Goal: Task Accomplishment & Management: Manage account settings

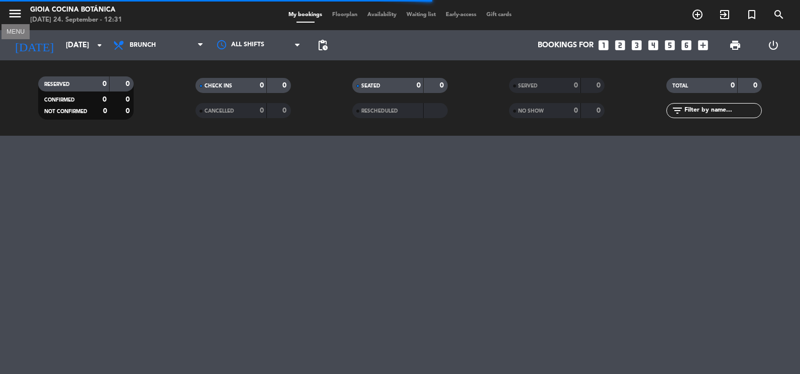
click at [13, 16] on icon "menu" at bounding box center [15, 13] width 15 height 15
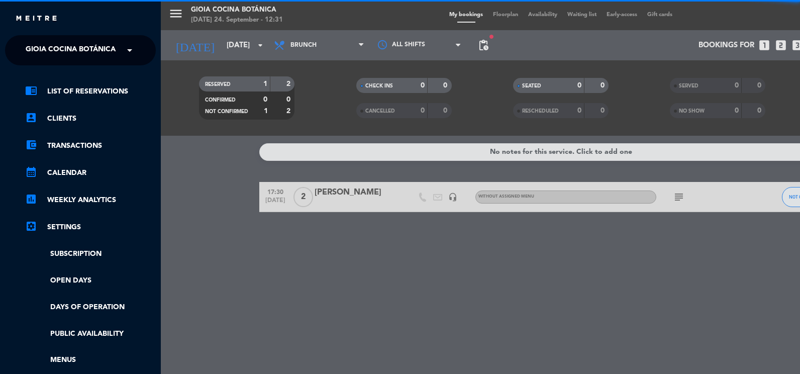
click at [262, 14] on div "menu [PERSON_NAME] Cocina Botánica [DATE] 24. September - 12:31 My bookings Flo…" at bounding box center [561, 187] width 800 height 374
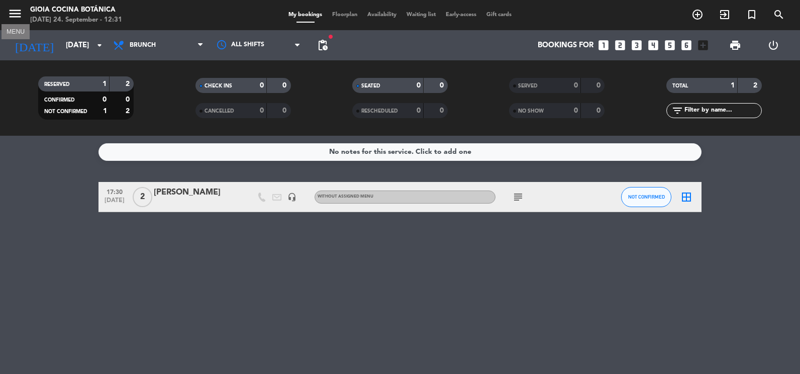
click at [9, 9] on icon "menu" at bounding box center [15, 13] width 15 height 15
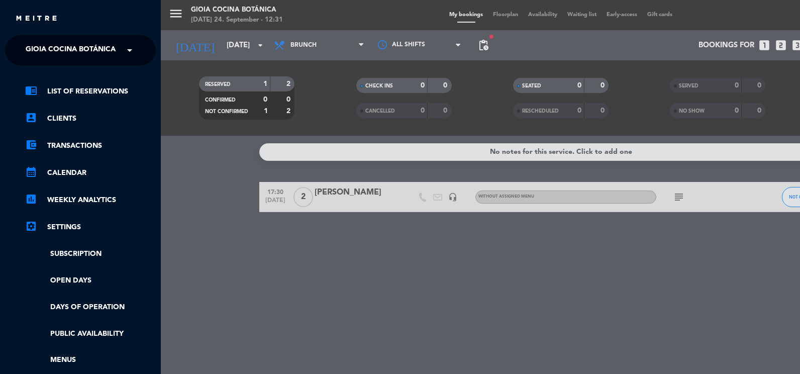
click at [67, 64] on ng-select "× [PERSON_NAME] Cocina Botánica ×" at bounding box center [80, 50] width 151 height 30
click at [70, 51] on span "Gioia Cocina Botánica" at bounding box center [71, 50] width 90 height 21
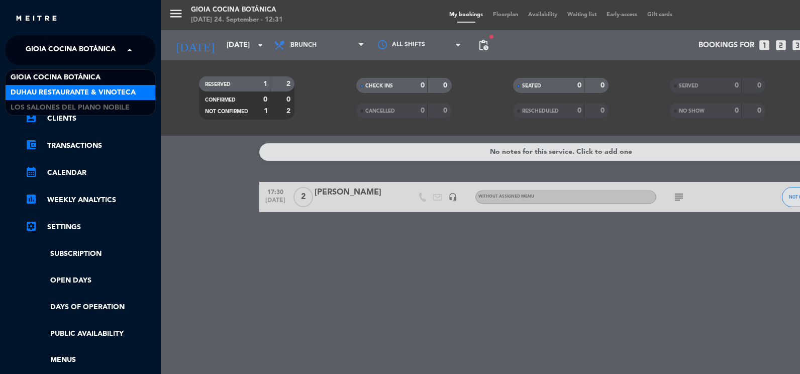
click at [87, 97] on span "Duhau Restaurante & Vinoteca" at bounding box center [73, 93] width 125 height 12
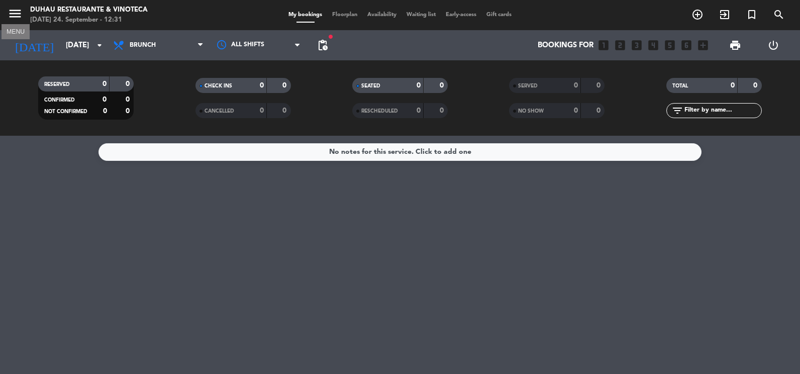
click at [14, 16] on icon "menu" at bounding box center [15, 13] width 15 height 15
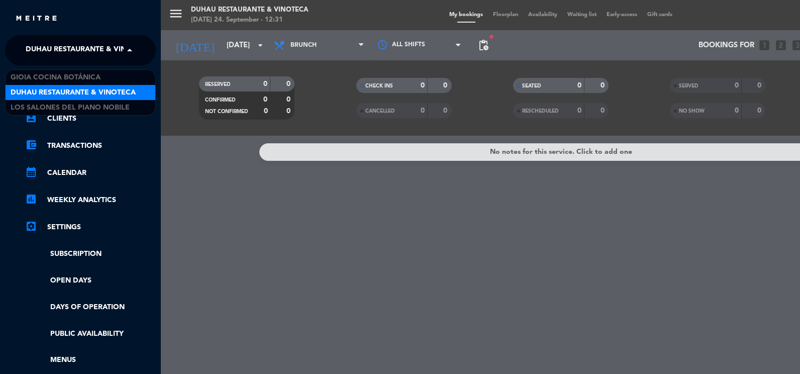
click at [103, 48] on span "Duhau Restaurante & Vinoteca" at bounding box center [88, 50] width 125 height 21
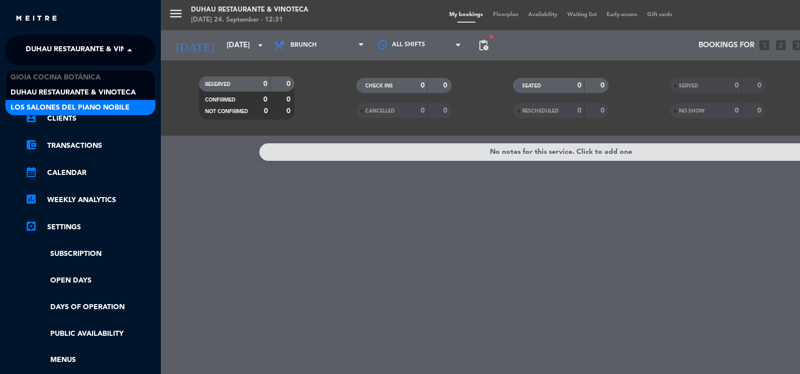
click at [113, 103] on span "Los Salones del Piano Nobile" at bounding box center [70, 108] width 119 height 12
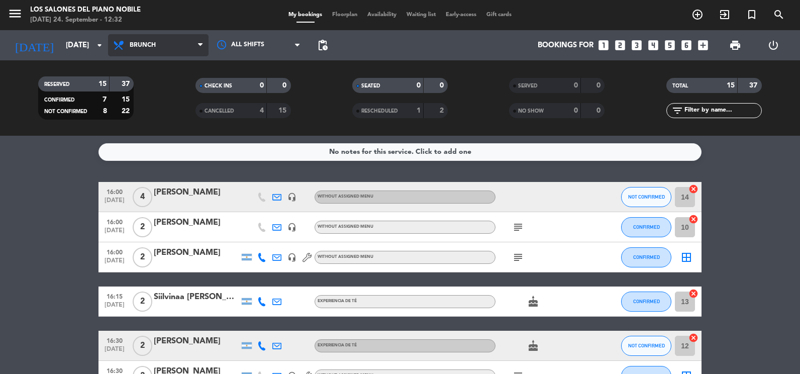
click at [183, 49] on span "Brunch" at bounding box center [158, 45] width 101 height 22
click at [189, 127] on div "menu Los Salones del Piano [PERSON_NAME] [DATE] 24. September - 12:32 My bookin…" at bounding box center [400, 68] width 800 height 136
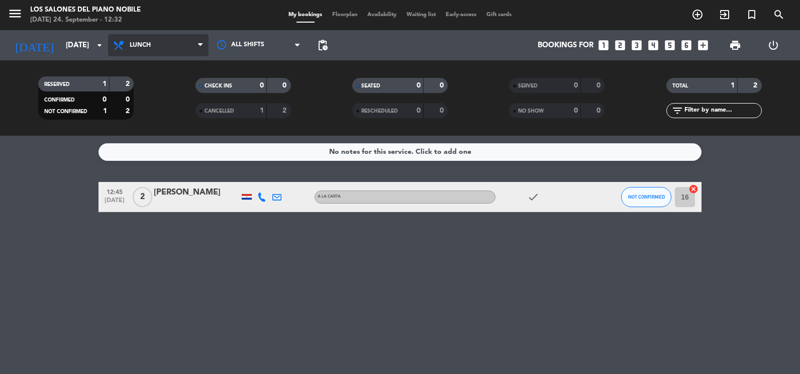
click at [149, 42] on span "Lunch" at bounding box center [140, 45] width 21 height 7
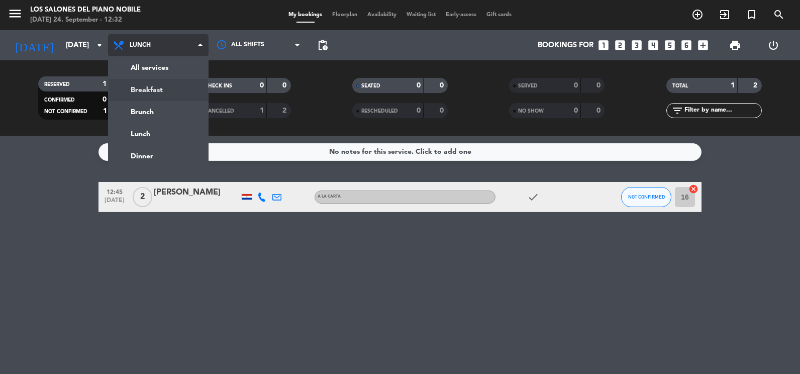
click at [175, 83] on div "menu Los Salones del Piano [PERSON_NAME] [DATE] 24. September - 12:32 My bookin…" at bounding box center [400, 68] width 800 height 136
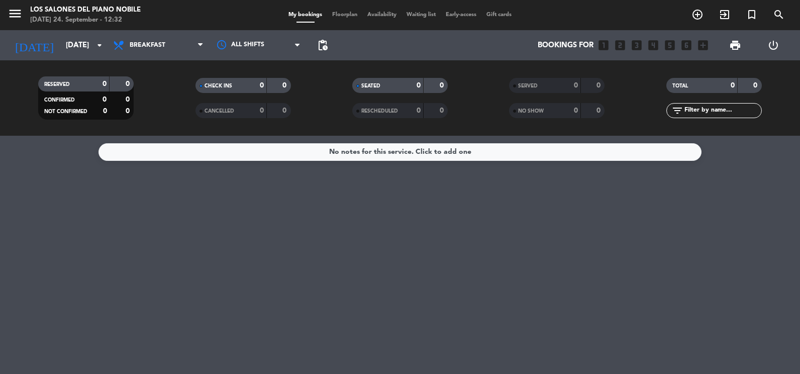
click at [165, 45] on span "Breakfast" at bounding box center [158, 45] width 101 height 22
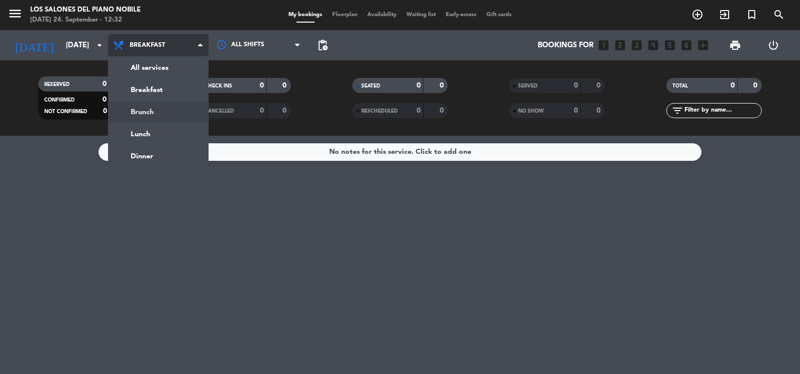
click at [177, 109] on div "menu Los Salones del Piano [PERSON_NAME] [DATE] 24. September - 12:32 My bookin…" at bounding box center [400, 68] width 800 height 136
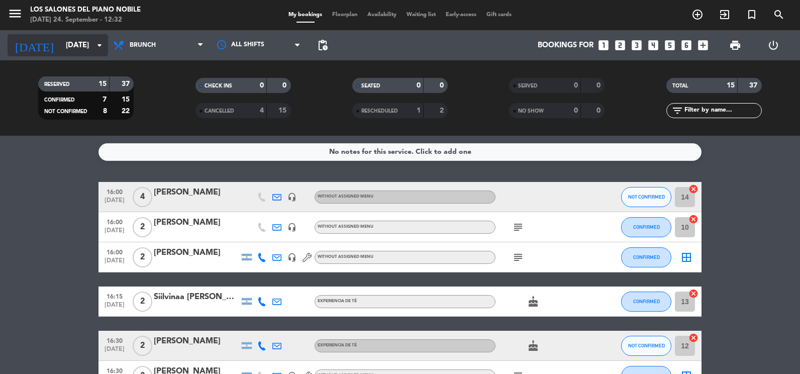
click at [86, 48] on input "[DATE]" at bounding box center [109, 45] width 97 height 19
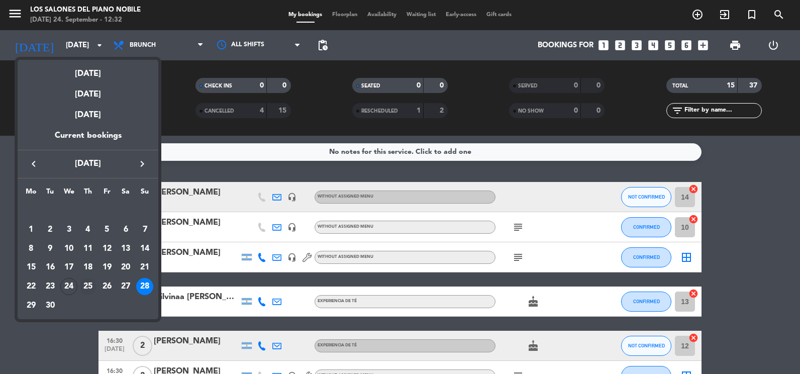
click at [86, 284] on div "25" at bounding box center [87, 286] width 17 height 17
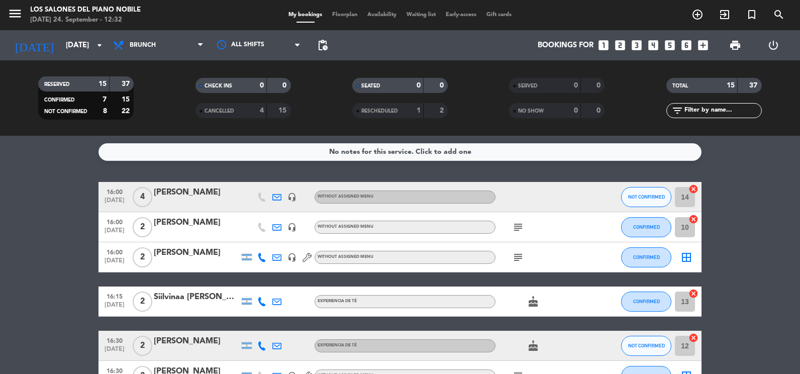
type input "[DATE]"
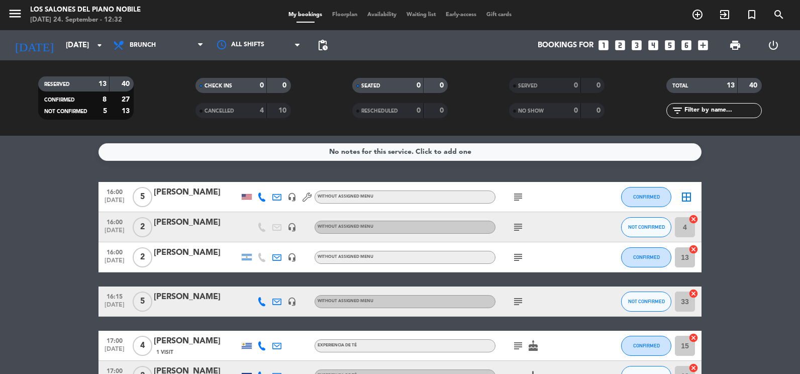
click at [133, 33] on div "All services Breakfast Brunch Lunch Dinner Brunch All services Breakfast Brunch…" at bounding box center [158, 45] width 101 height 30
click at [178, 50] on span "Brunch" at bounding box center [158, 45] width 101 height 22
click at [198, 128] on div "menu Los Salones del Piano [PERSON_NAME] [DATE] 24. September - 12:32 My bookin…" at bounding box center [400, 68] width 800 height 136
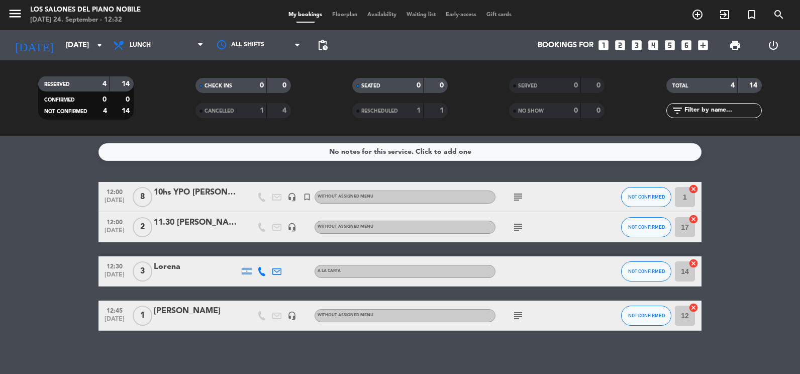
click at [205, 227] on div "11.30 [PERSON_NAME]" at bounding box center [196, 222] width 85 height 13
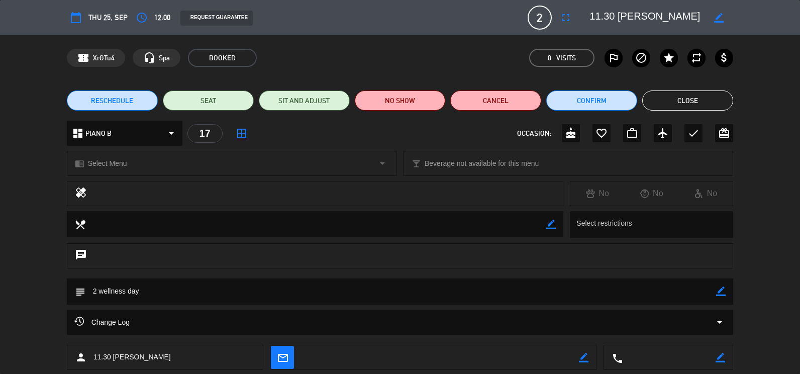
click at [688, 100] on button "Close" at bounding box center [687, 100] width 91 height 20
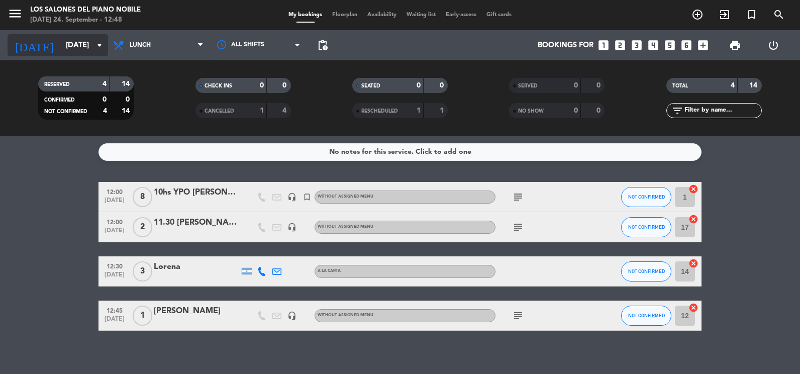
click at [100, 44] on icon "arrow_drop_down" at bounding box center [100, 45] width 12 height 12
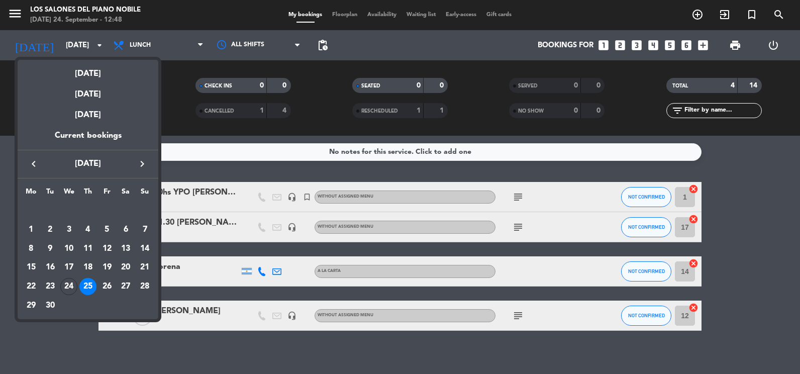
click at [238, 341] on div at bounding box center [400, 187] width 800 height 374
